Goal: Information Seeking & Learning: Learn about a topic

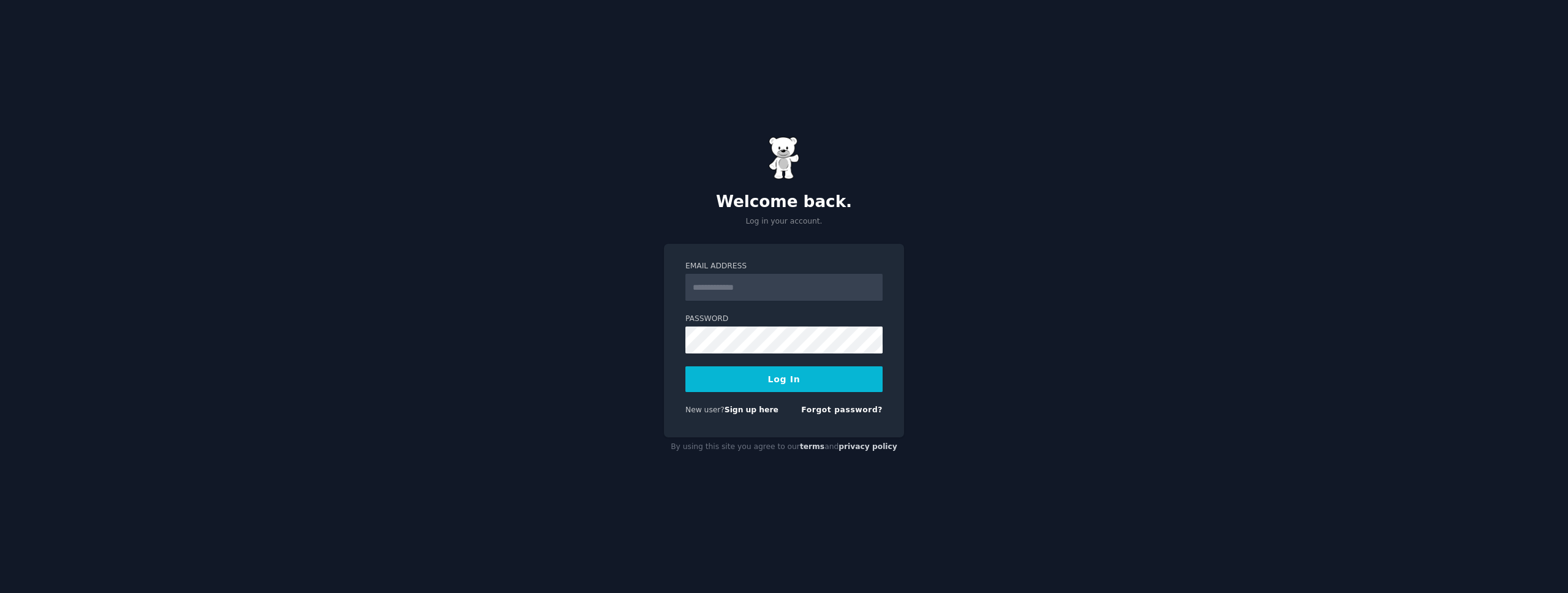
click at [767, 286] on input "Email Address" at bounding box center [783, 287] width 197 height 27
type input "**********"
click at [685, 366] on button "Log In" at bounding box center [783, 379] width 197 height 25
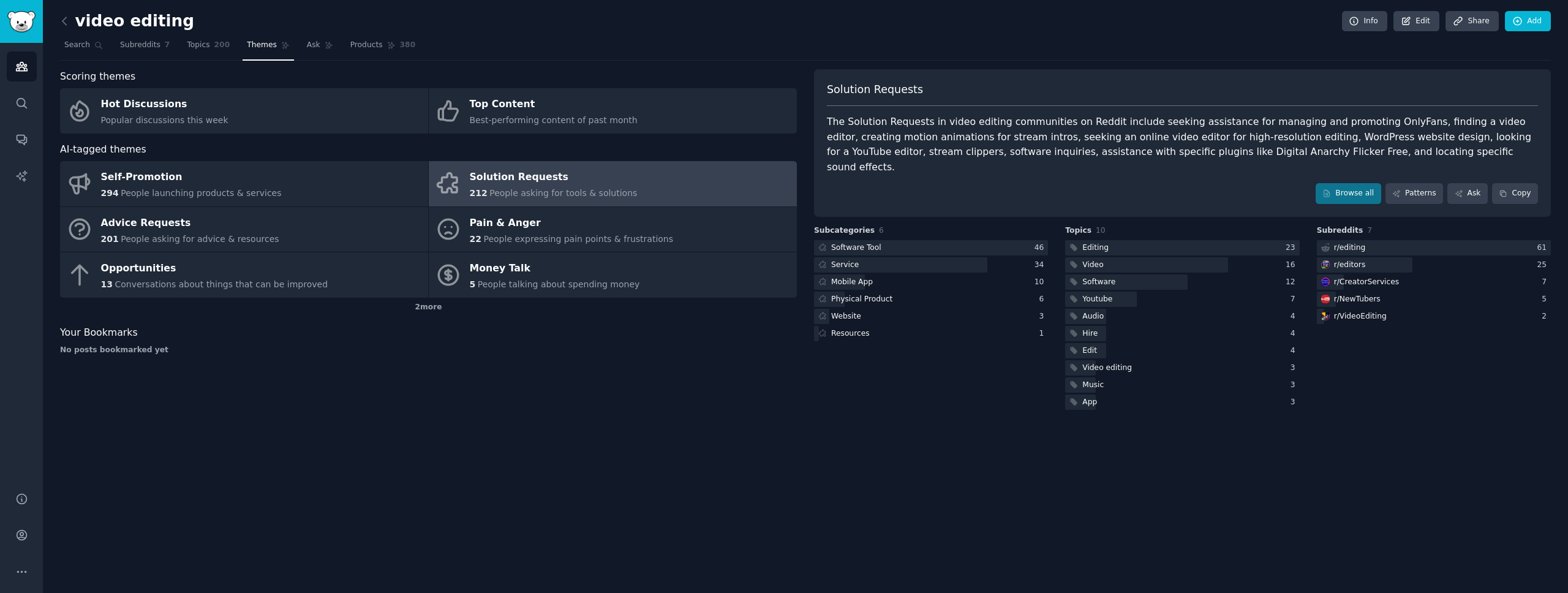
click at [528, 181] on div "Solution Requests" at bounding box center [554, 177] width 168 height 20
click at [527, 182] on div "Solution Requests" at bounding box center [554, 177] width 168 height 20
click at [1099, 133] on div "The Solution Requests in video editing communities on Reddit include seeking as…" at bounding box center [1183, 144] width 711 height 60
click at [1338, 183] on link "Browse all" at bounding box center [1348, 193] width 66 height 21
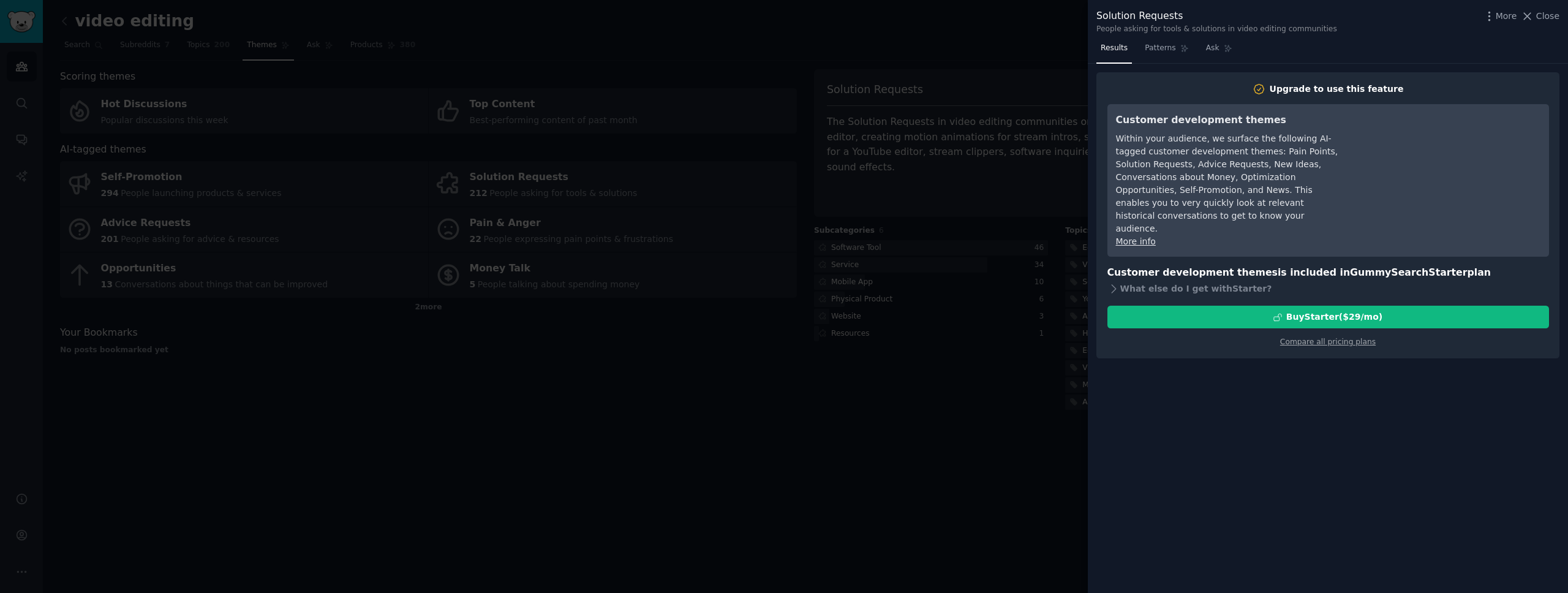
click at [1116, 286] on div "Upgrade to use this feature Customer development themes Within your audience, w…" at bounding box center [1328, 215] width 442 height 265
click at [1117, 282] on icon at bounding box center [1114, 288] width 13 height 13
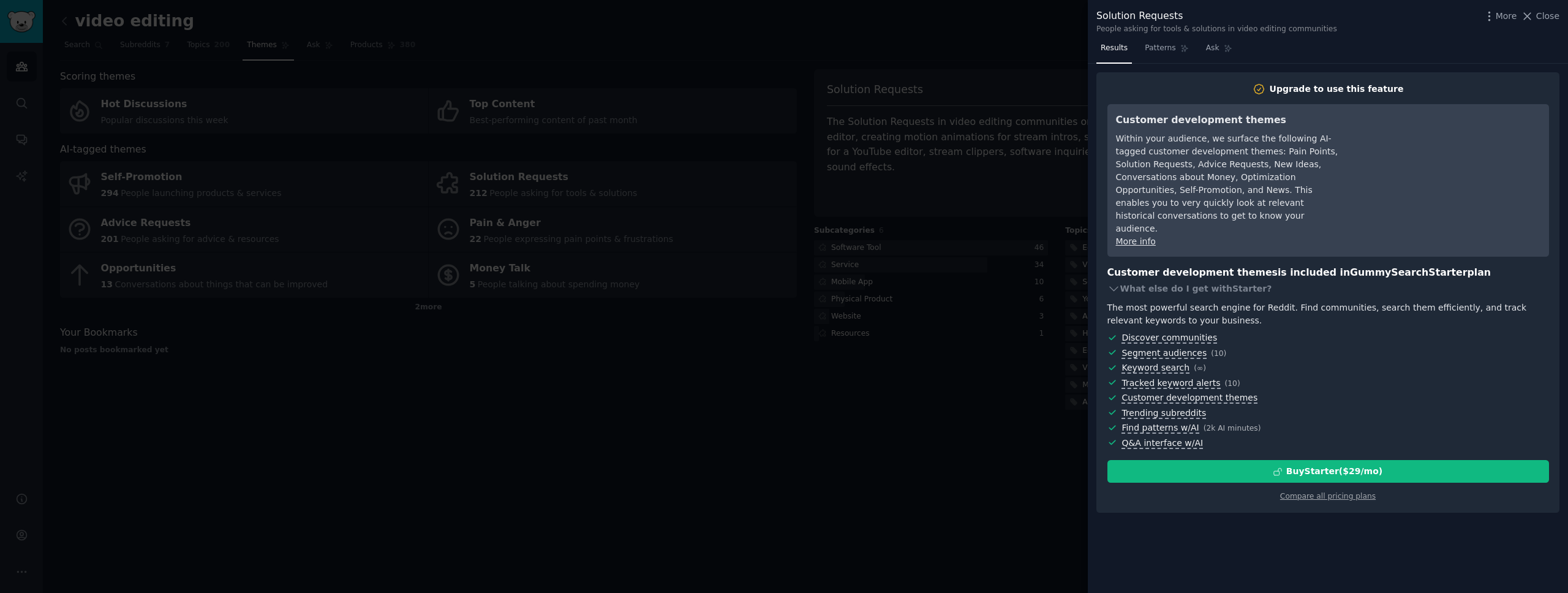
click at [866, 425] on div at bounding box center [784, 296] width 1568 height 593
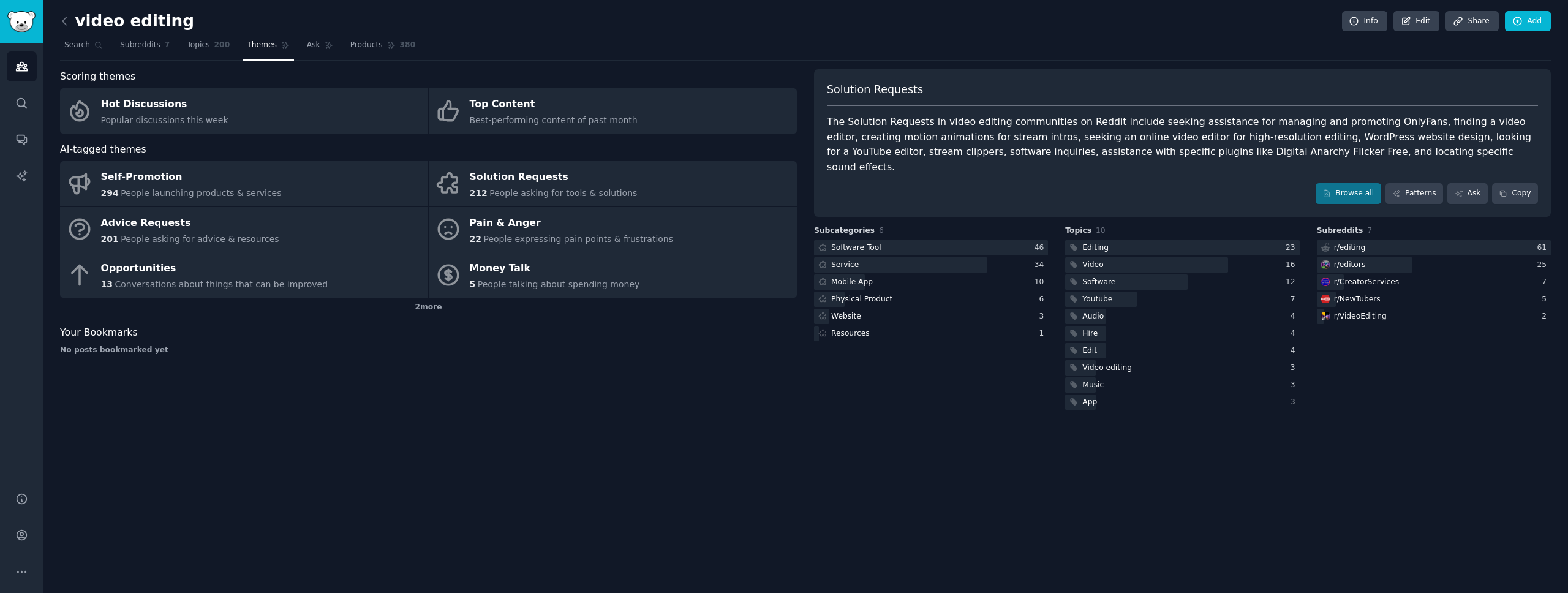
click at [866, 425] on div at bounding box center [784, 296] width 1568 height 593
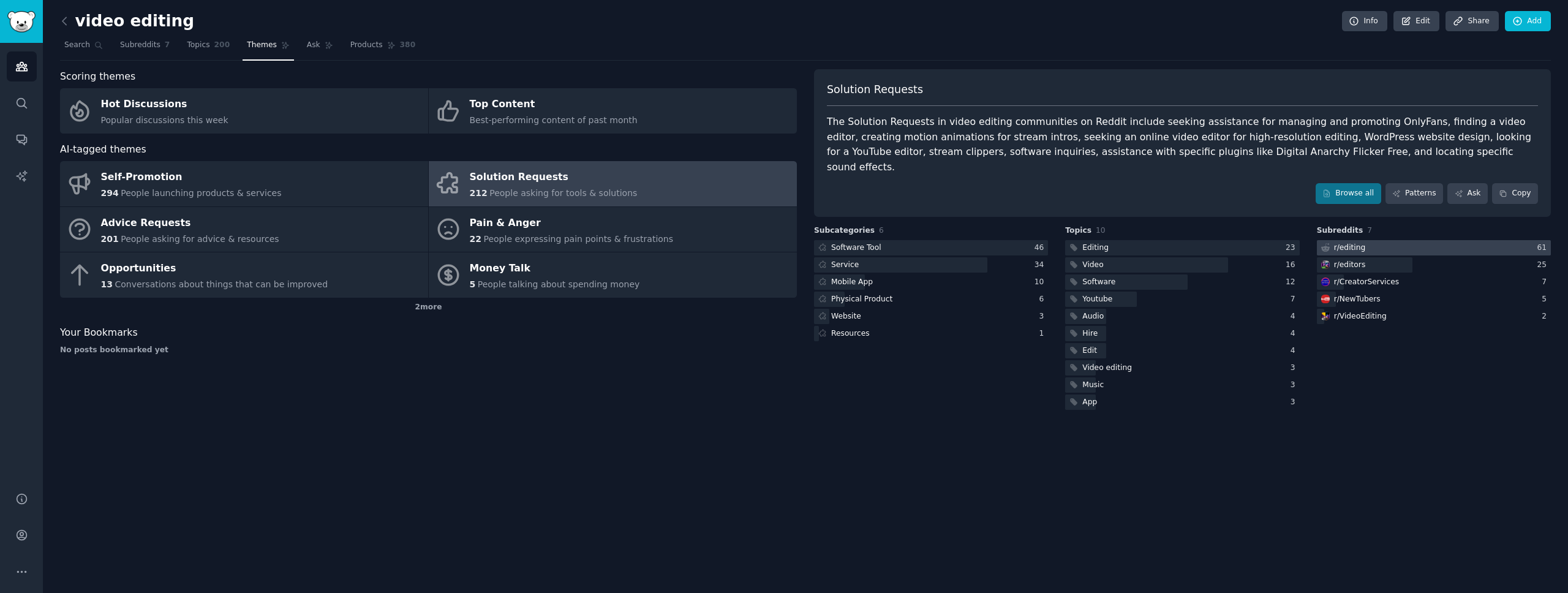
click at [1374, 240] on div at bounding box center [1433, 247] width 234 height 15
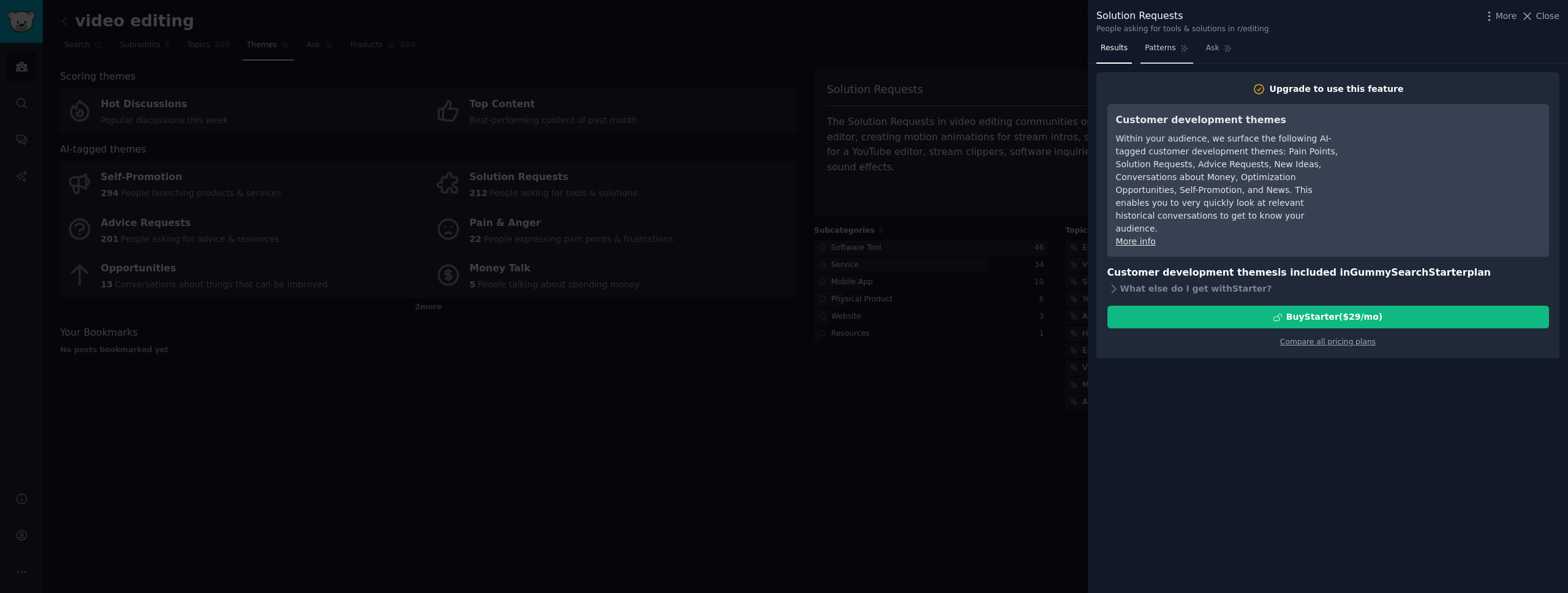
click at [1185, 56] on link "Patterns" at bounding box center [1166, 51] width 52 height 25
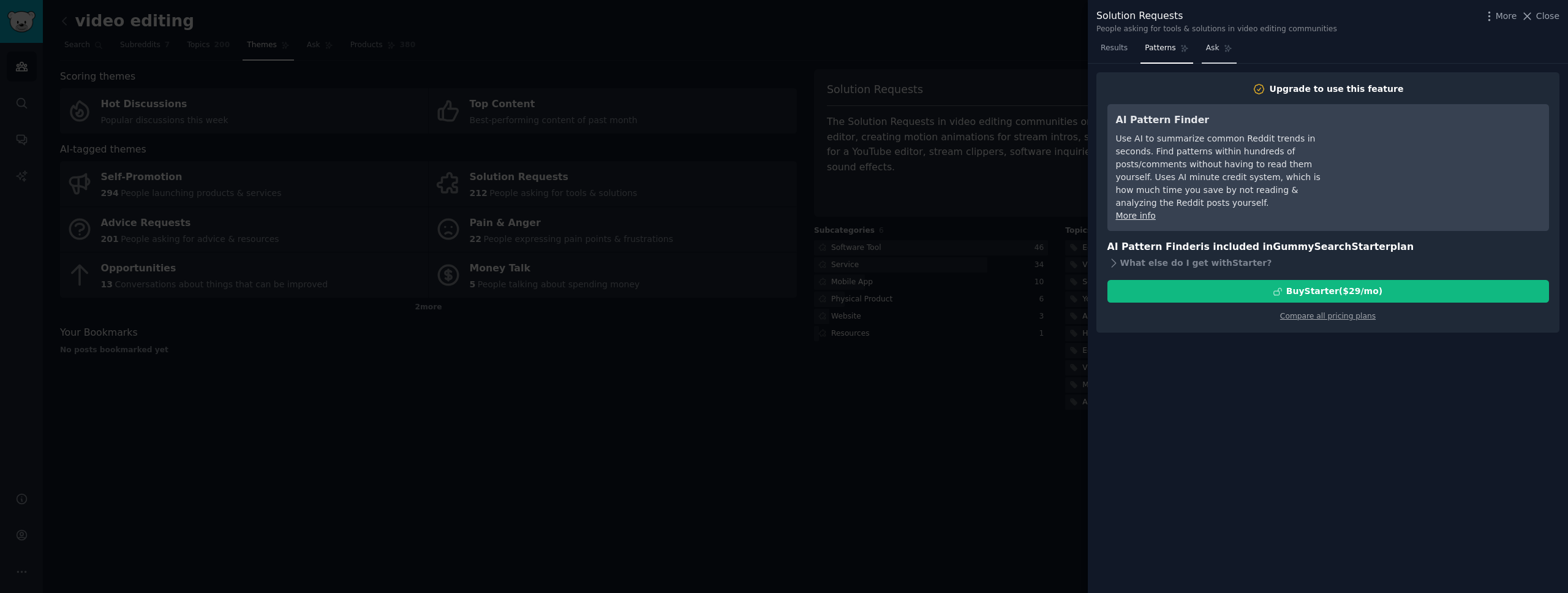
click at [1229, 47] on icon at bounding box center [1228, 49] width 9 height 9
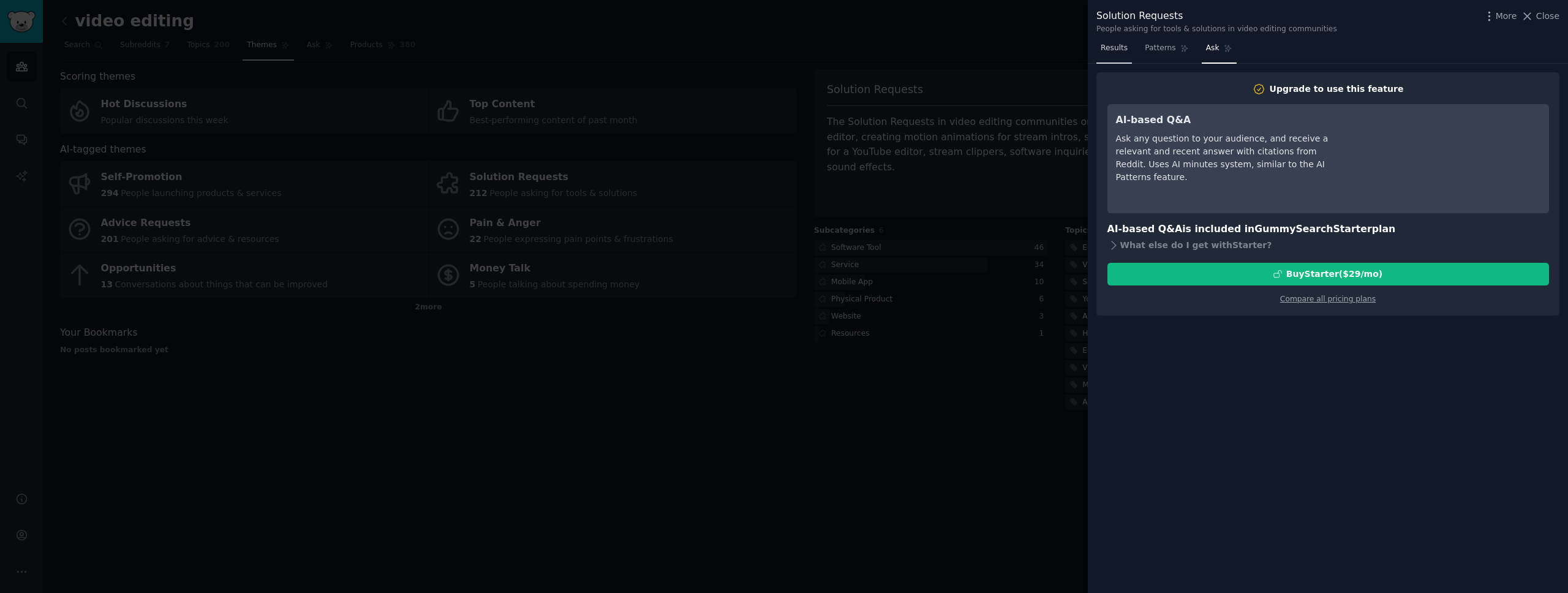
click at [1116, 48] on span "Results" at bounding box center [1113, 48] width 27 height 11
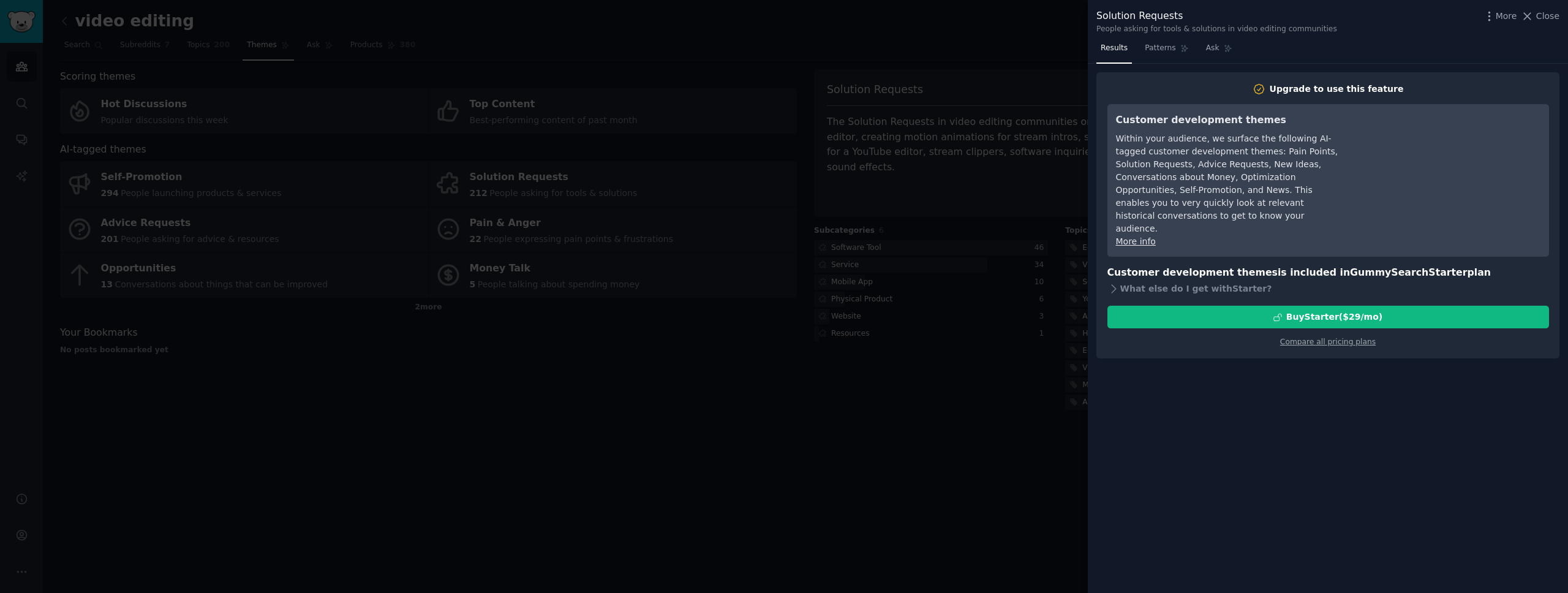
click at [1028, 178] on div at bounding box center [784, 296] width 1568 height 593
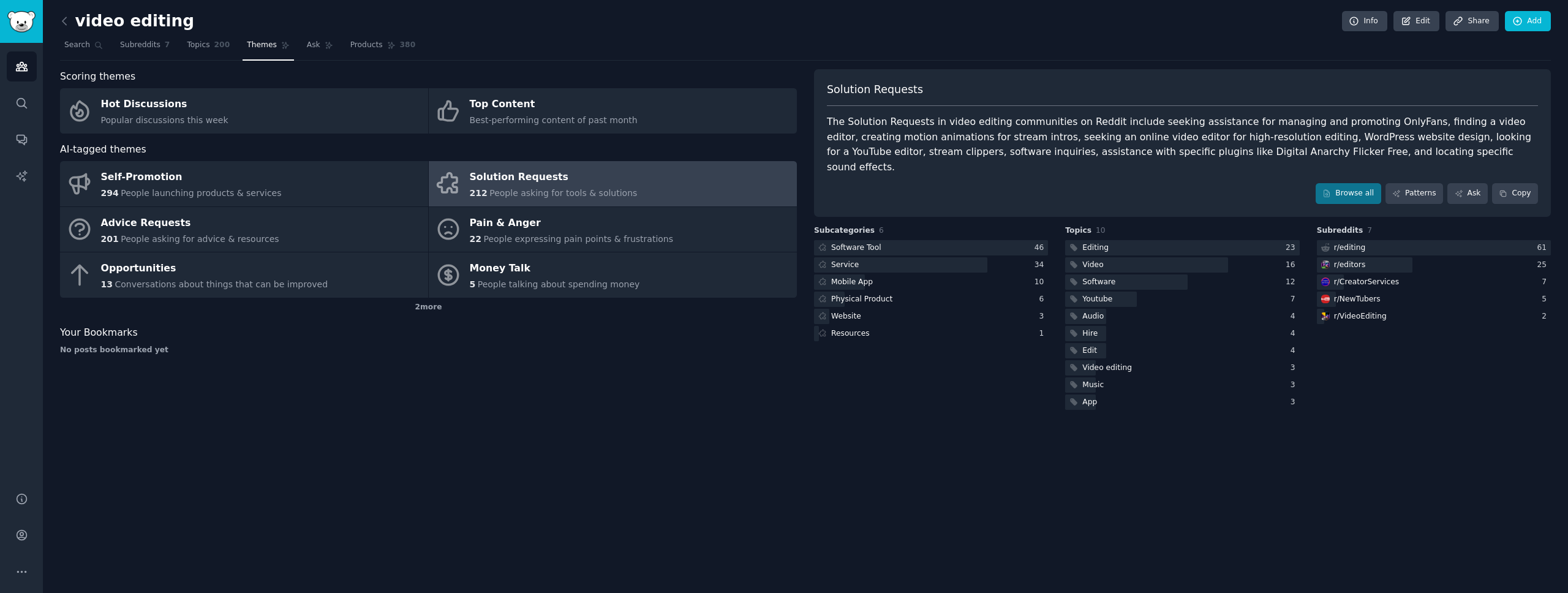
click at [428, 319] on div "Scoring themes Hot Discussions Popular discussions this week Top Content Best-p…" at bounding box center [428, 240] width 737 height 343
click at [432, 312] on div "2 more" at bounding box center [428, 307] width 737 height 20
